Goal: Find specific page/section: Find specific page/section

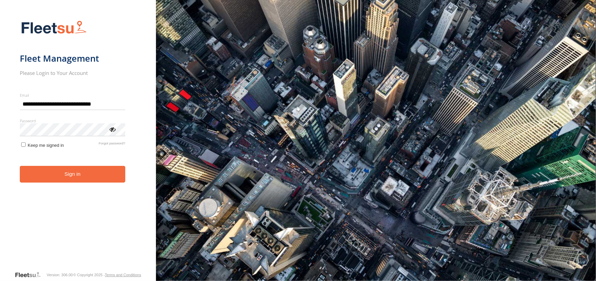
click at [82, 180] on button "Sign in" at bounding box center [72, 174] width 105 height 17
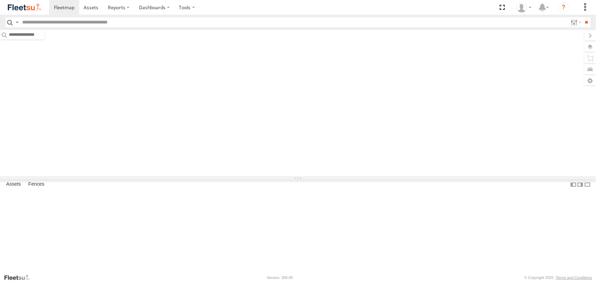
click at [60, 18] on input "text" at bounding box center [293, 22] width 548 height 10
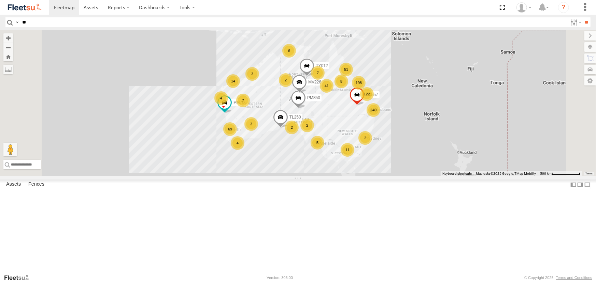
type input "*"
